Goal: Information Seeking & Learning: Learn about a topic

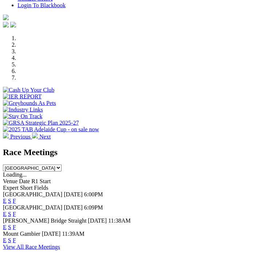
scroll to position [216, 0]
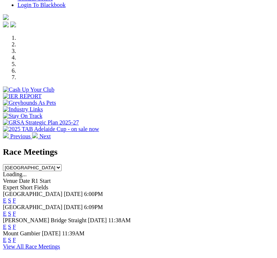
click at [16, 237] on link "F" at bounding box center [14, 240] width 3 height 6
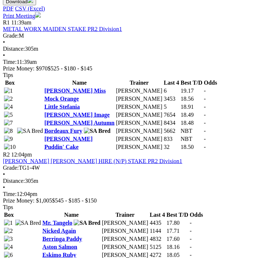
scroll to position [375, 0]
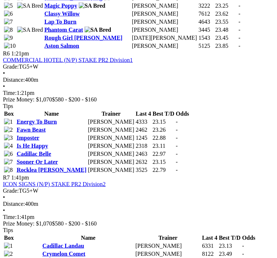
scroll to position [996, 0]
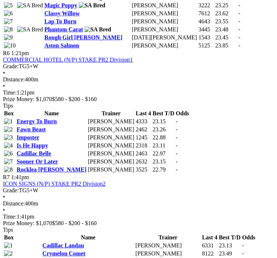
click at [43, 158] on link "Sooner Or Later" at bounding box center [37, 161] width 41 height 6
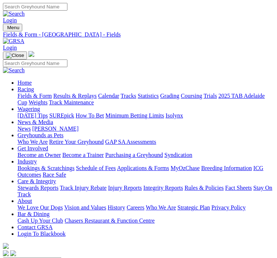
scroll to position [1019, 0]
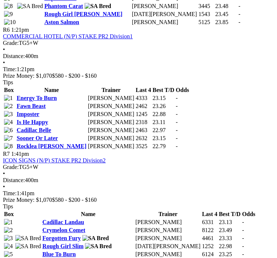
click at [33, 143] on link "Rocklea [PERSON_NAME]" at bounding box center [52, 146] width 70 height 6
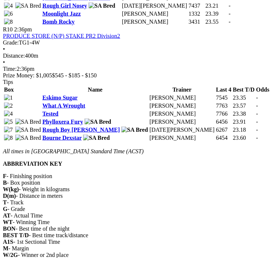
scroll to position [1518, 0]
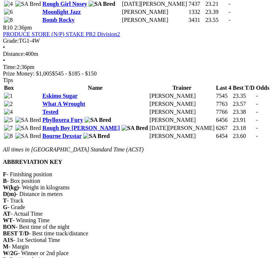
click at [42, 99] on link "Eskimo Sugar" at bounding box center [59, 96] width 35 height 6
